Goal: Navigation & Orientation: Find specific page/section

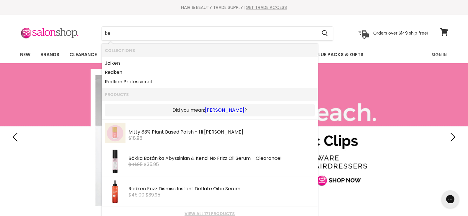
type input "k"
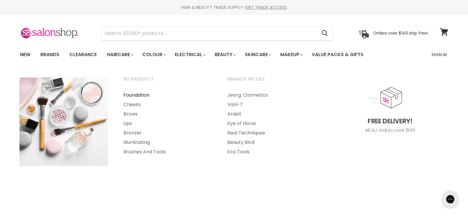
click at [139, 96] on link "Foundation" at bounding box center [167, 94] width 103 height 9
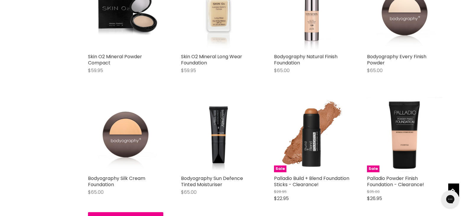
scroll to position [443, 0]
